Goal: Information Seeking & Learning: Learn about a topic

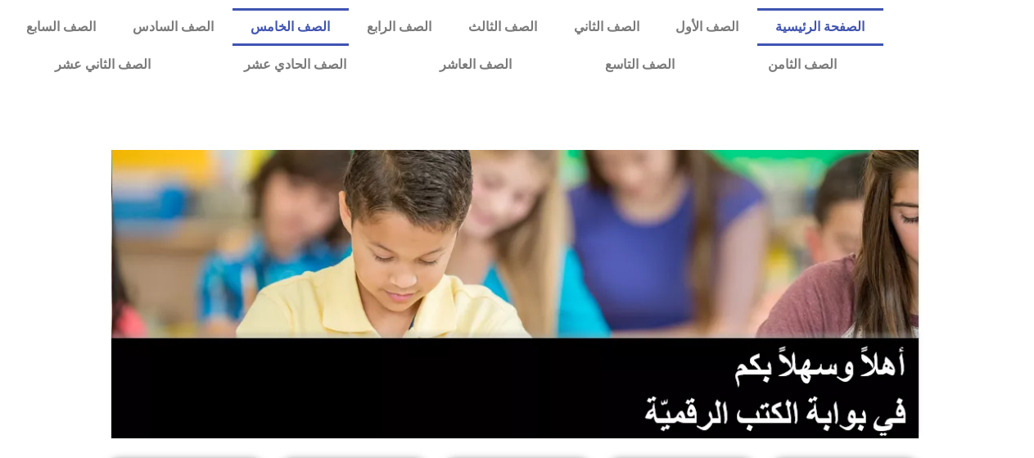
click at [349, 24] on link "الصف الخامس" at bounding box center [290, 27] width 116 height 38
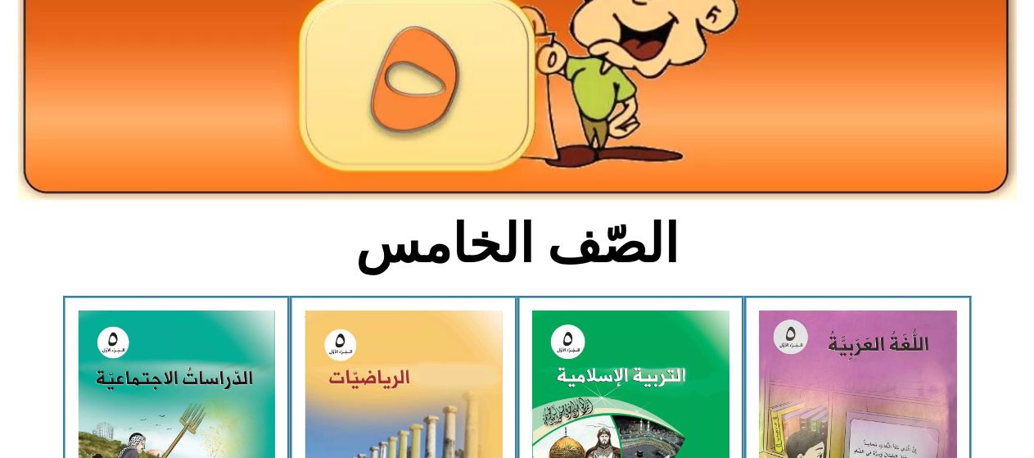
scroll to position [246, 0]
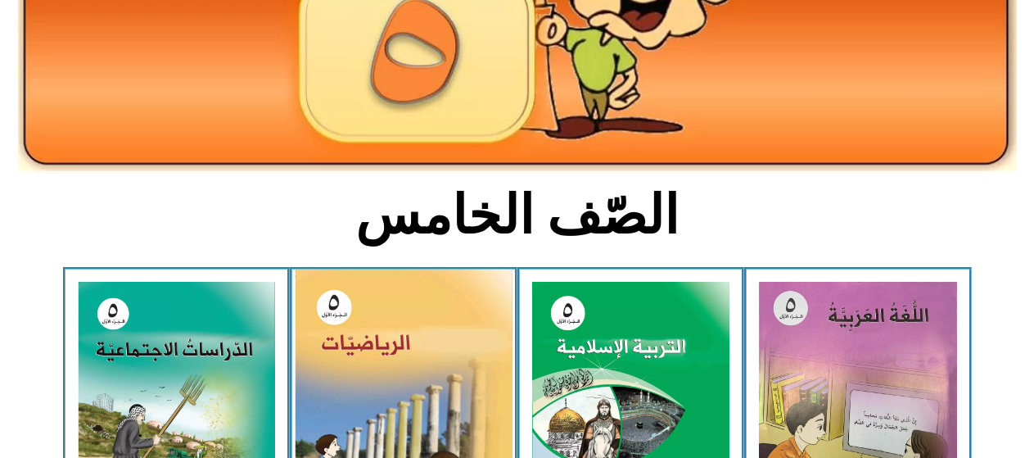
click at [360, 347] on img at bounding box center [404, 405] width 218 height 273
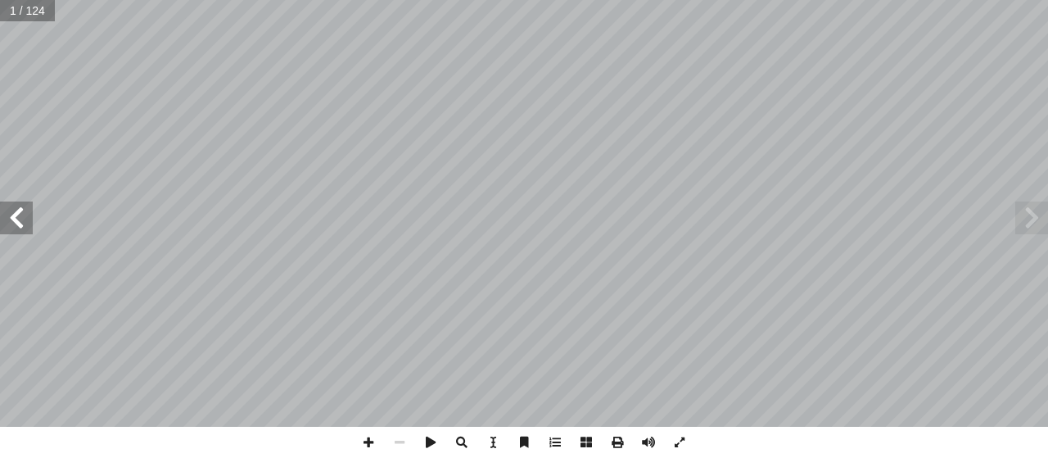
click at [19, 224] on span at bounding box center [16, 217] width 33 height 33
click at [24, 7] on input "text" at bounding box center [32, 10] width 65 height 21
type input "**"
click at [0, 212] on span at bounding box center [16, 217] width 33 height 33
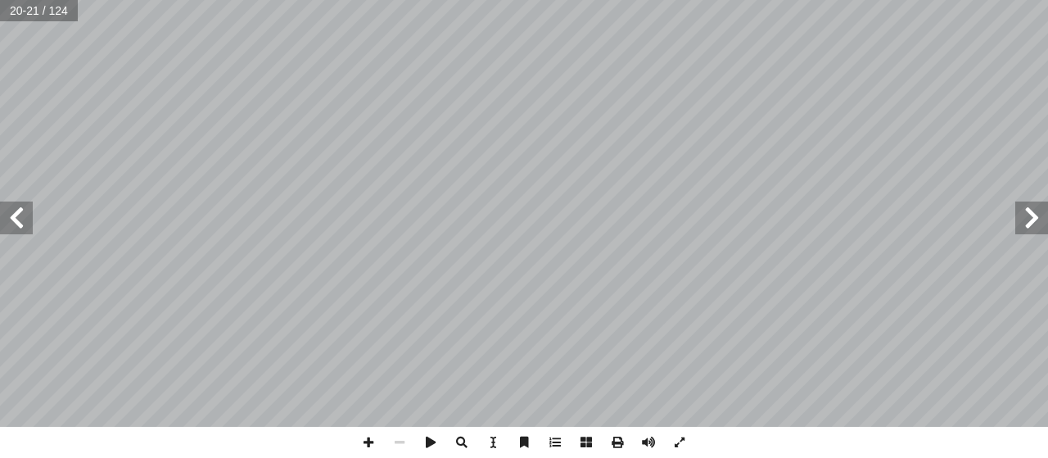
click at [0, 212] on span at bounding box center [16, 217] width 33 height 33
click at [1047, 213] on span at bounding box center [1031, 217] width 33 height 33
click at [368, 429] on span at bounding box center [368, 442] width 31 height 31
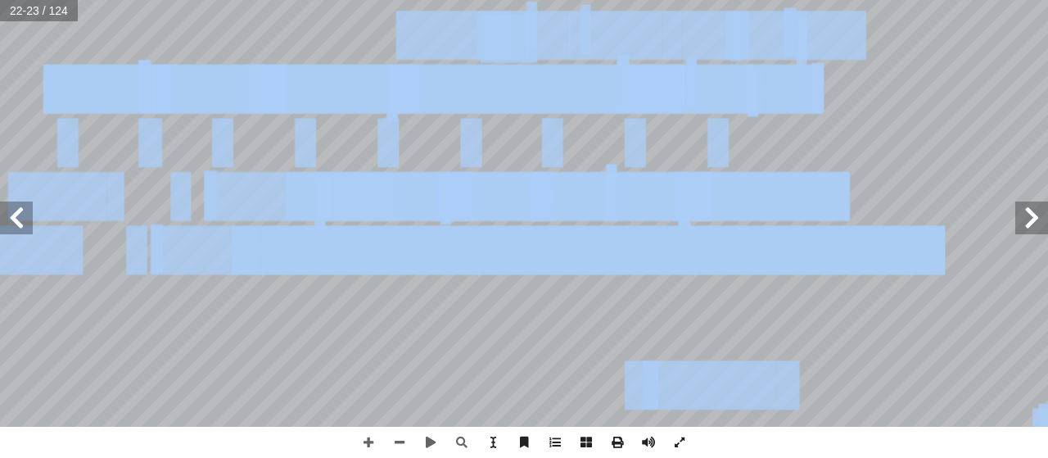
click at [683, 432] on div "18 تية باستخدام طريقة العوامل المشتركة: آ عداد ال� أ ) لكل من ال� أ ا (ع.م. ُ د…" at bounding box center [524, 229] width 1048 height 458
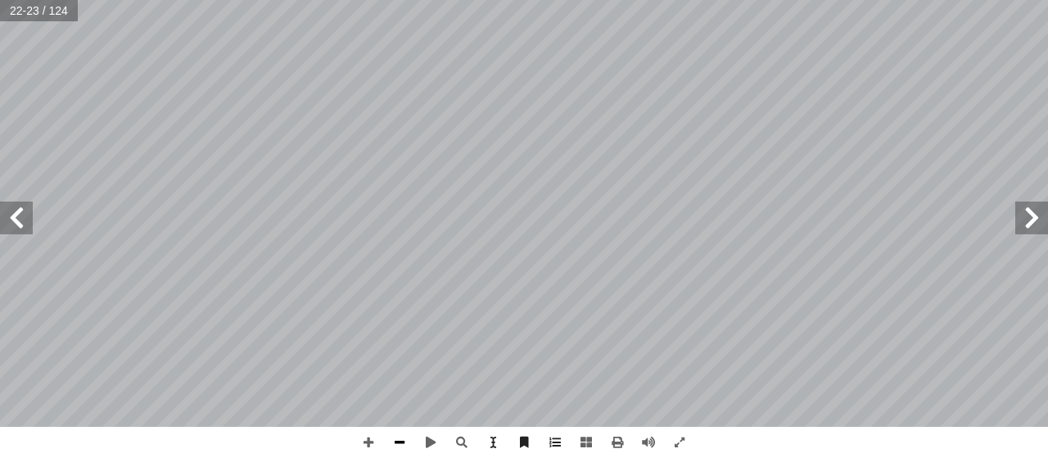
click at [409, 433] on span at bounding box center [399, 442] width 31 height 31
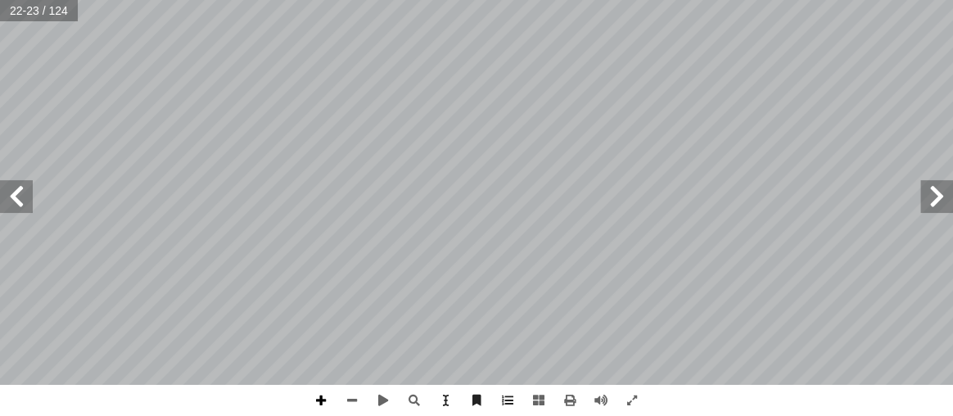
click at [323, 407] on span at bounding box center [320, 400] width 31 height 31
click at [22, 207] on span at bounding box center [16, 196] width 33 height 33
click at [252, 149] on html "الصفحة الرئيسية الصف الأول الصف الثاني الصف الثالث الصف الرابع الصف الخامس الصف…" at bounding box center [476, 74] width 953 height 149
click at [343, 149] on html "الصفحة الرئيسية الصف الأول الصف الثاني الصف الثالث الصف الرابع الصف الخامس الصف…" at bounding box center [476, 74] width 953 height 149
click at [345, 0] on html "الصفحة الرئيسية الصف الأول الصف الثاني الصف الثالث الصف الرابع الصف الخامس الصف…" at bounding box center [476, 74] width 953 height 149
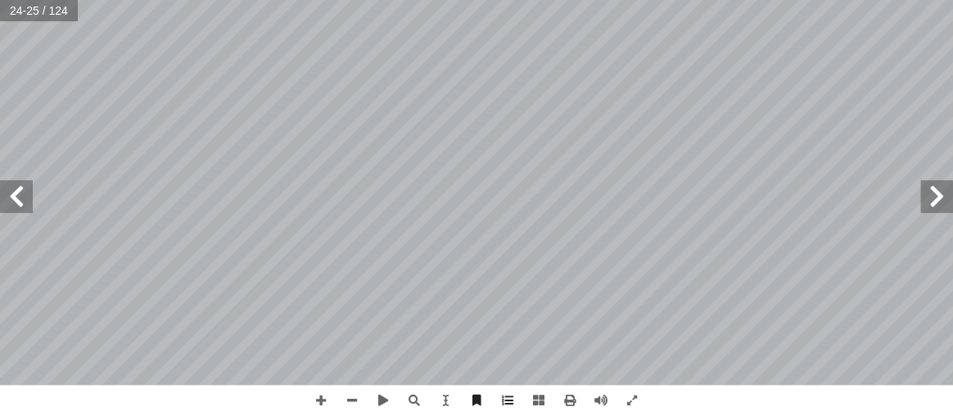
click at [18, 192] on span at bounding box center [16, 196] width 33 height 33
click at [450, 149] on html "الصفحة الرئيسية الصف الأول الصف الثاني الصف الثالث الصف الرابع الصف الخامس الصف…" at bounding box center [476, 74] width 953 height 149
click at [375, 0] on html "الصفحة الرئيسية الصف الأول الصف الثاني الصف الثالث الصف الرابع الصف الخامس الصف…" at bounding box center [476, 74] width 953 height 149
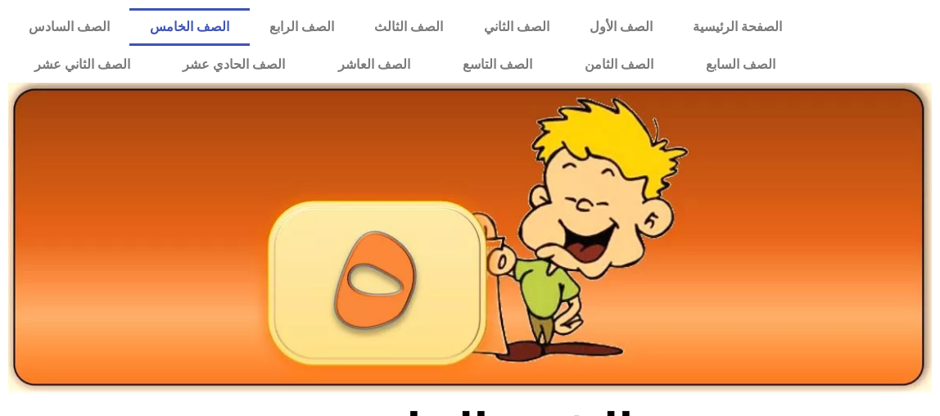
scroll to position [259, 0]
